Goal: Information Seeking & Learning: Stay updated

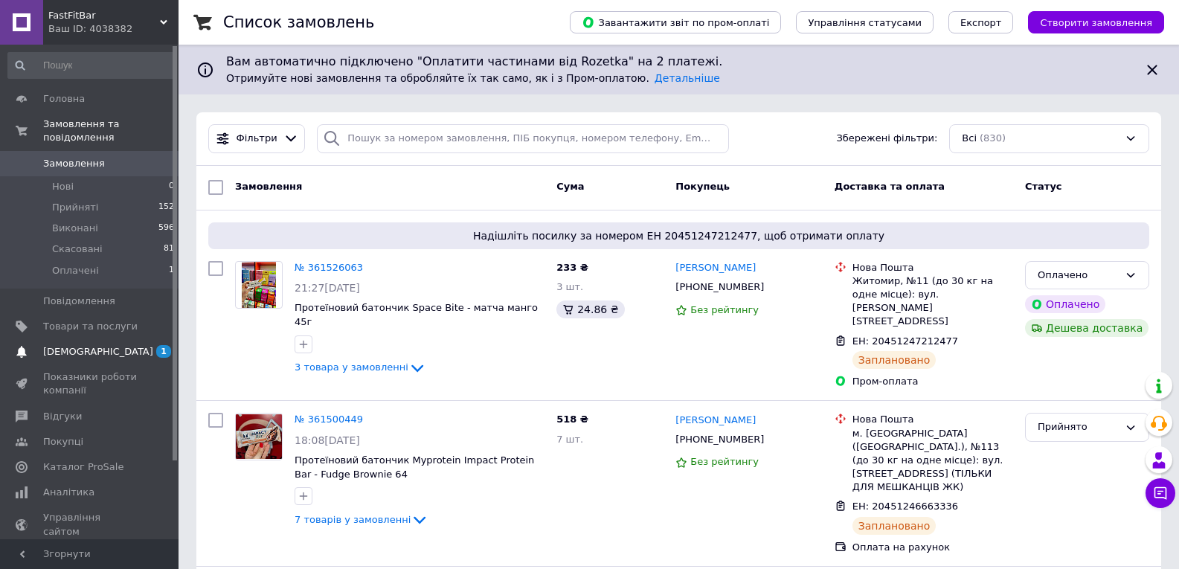
click at [129, 339] on link "[DEMOGRAPHIC_DATA] 1 0" at bounding box center [91, 351] width 183 height 25
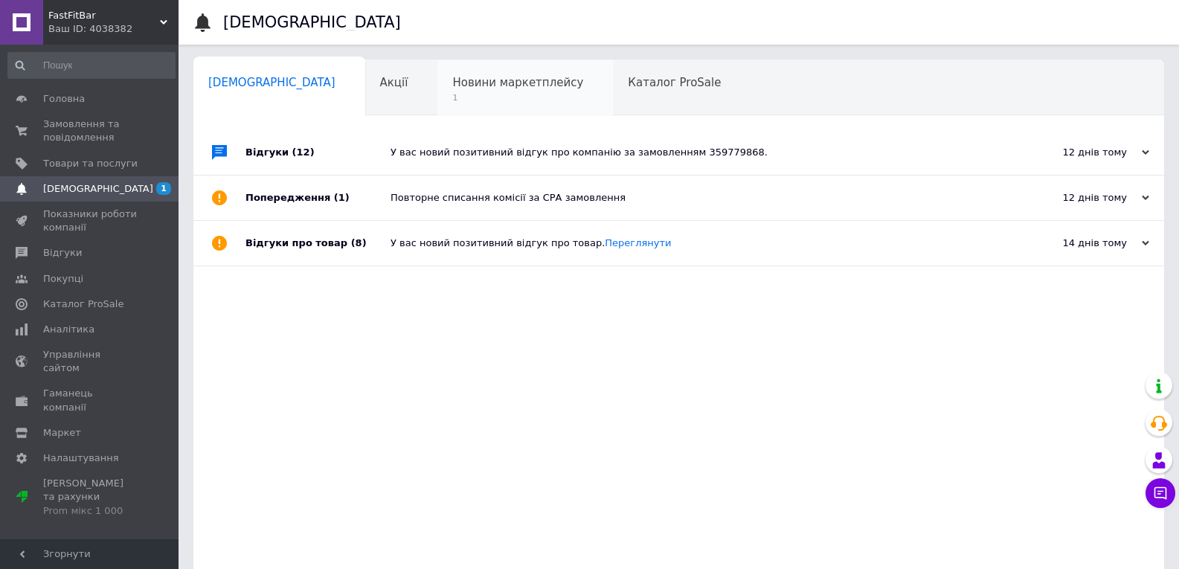
click at [452, 98] on span "1" at bounding box center [517, 97] width 131 height 11
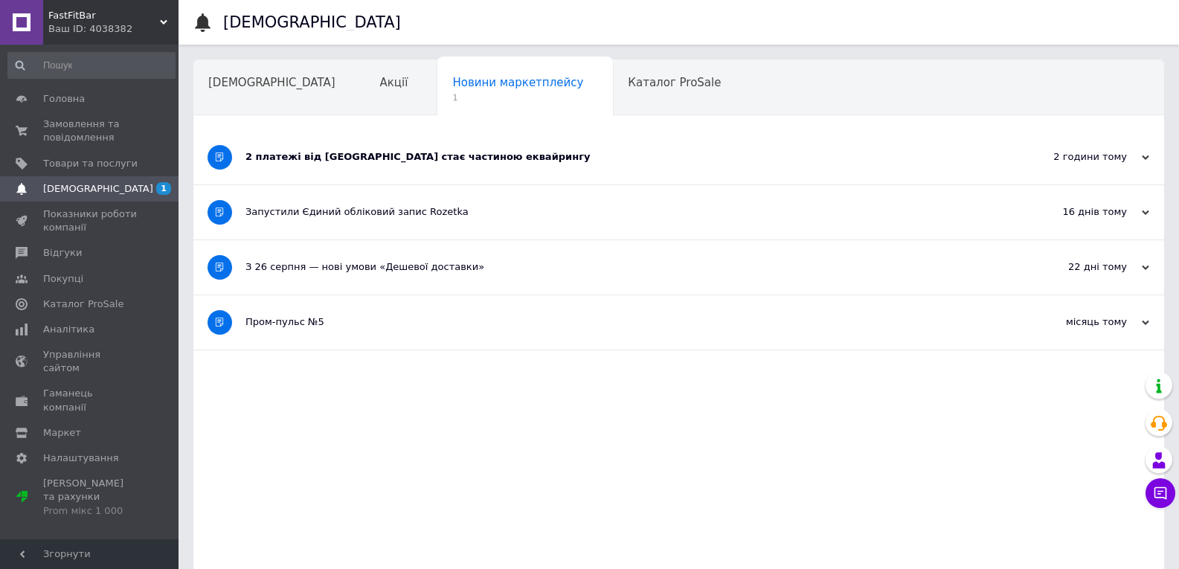
click at [400, 150] on div "2 платежі від [GEOGRAPHIC_DATA] стає частиною еквайрингу" at bounding box center [622, 156] width 755 height 13
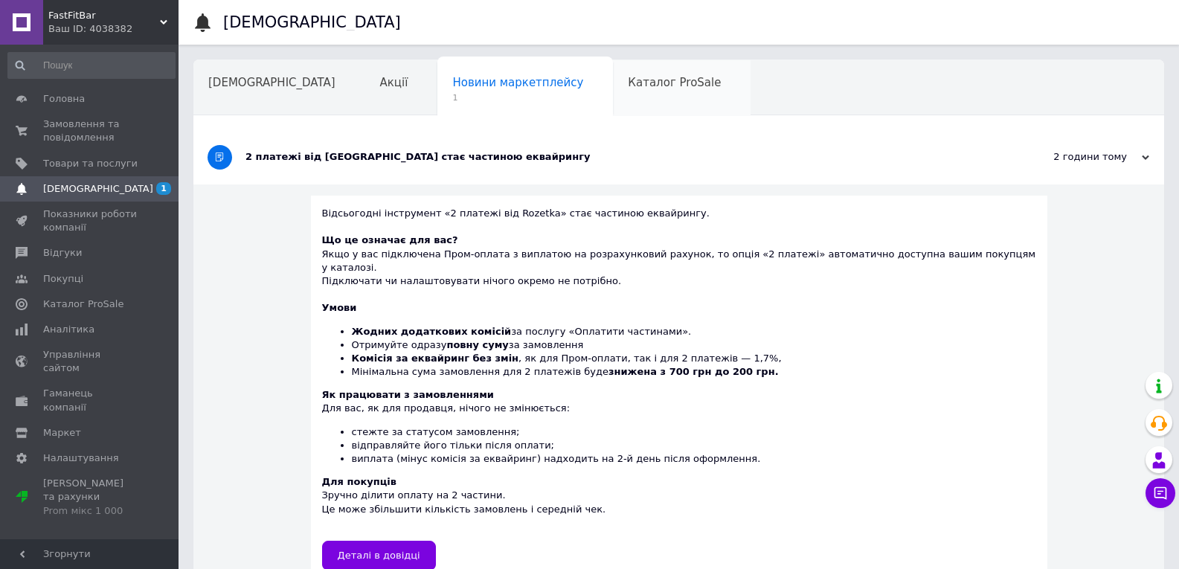
click at [613, 95] on div "Каталог ProSale" at bounding box center [682, 88] width 138 height 57
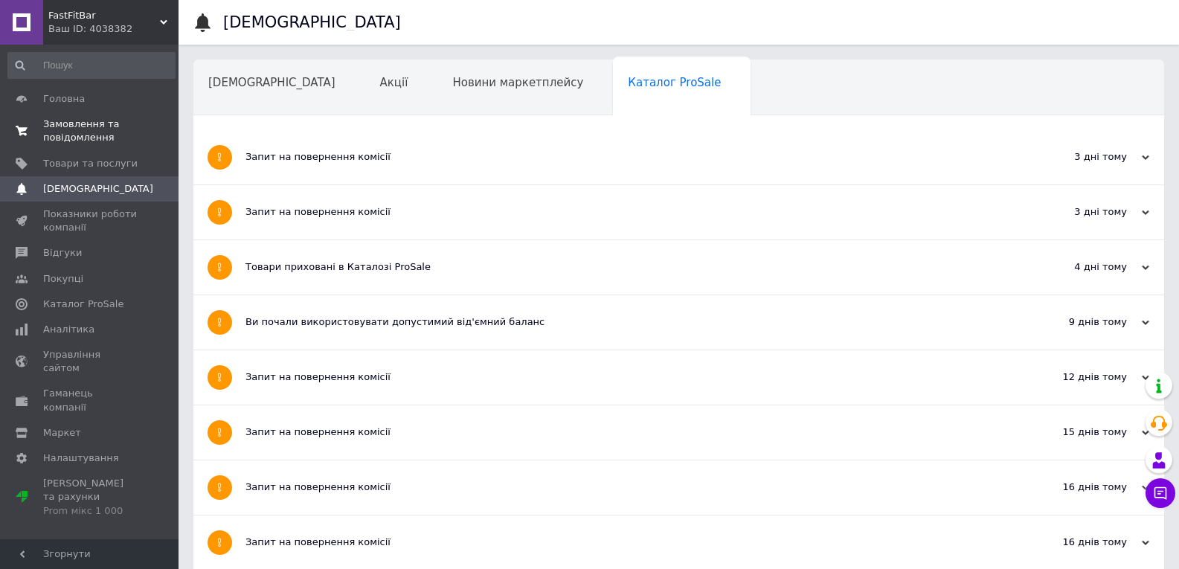
click at [124, 118] on span "Замовлення та повідомлення" at bounding box center [90, 131] width 94 height 27
